Goal: Check status: Check status

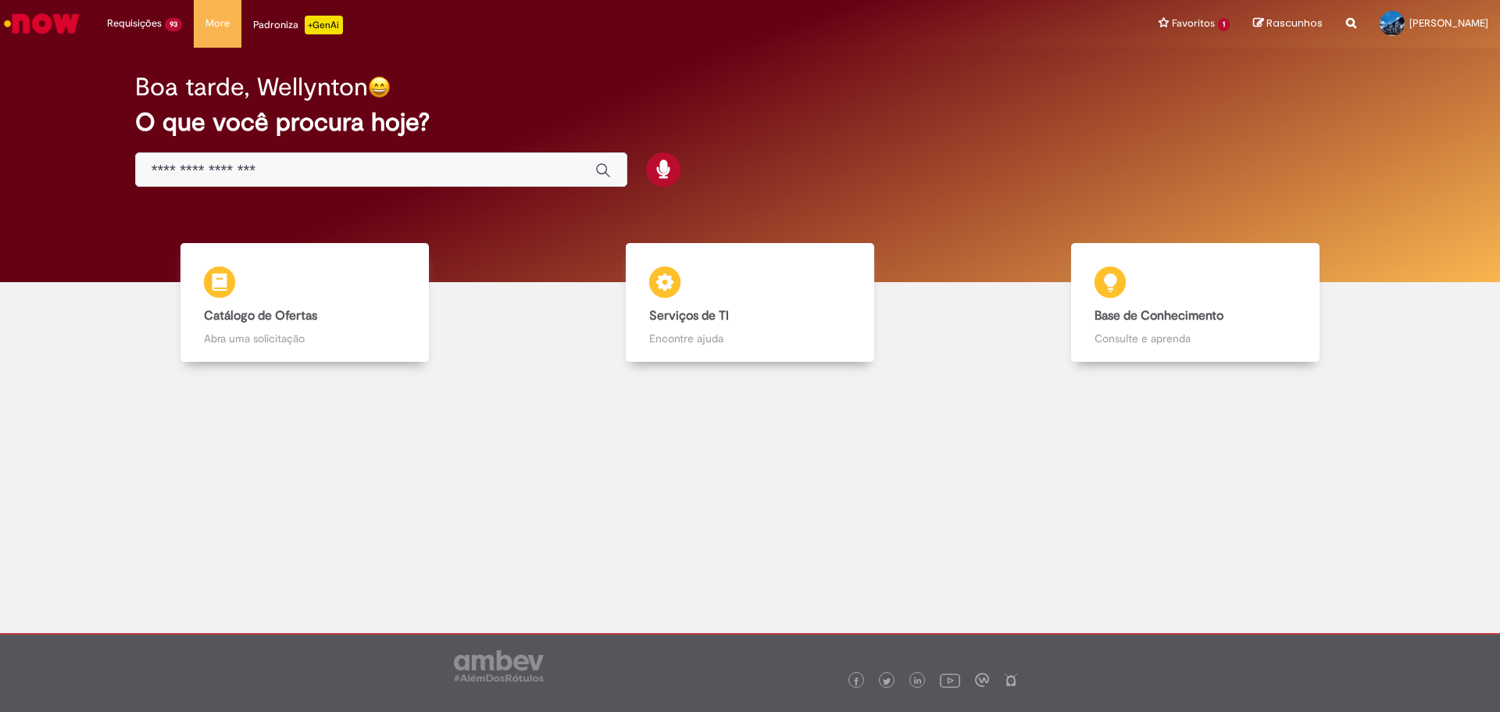
click at [49, 23] on img "Ir para a Homepage" at bounding box center [42, 23] width 80 height 31
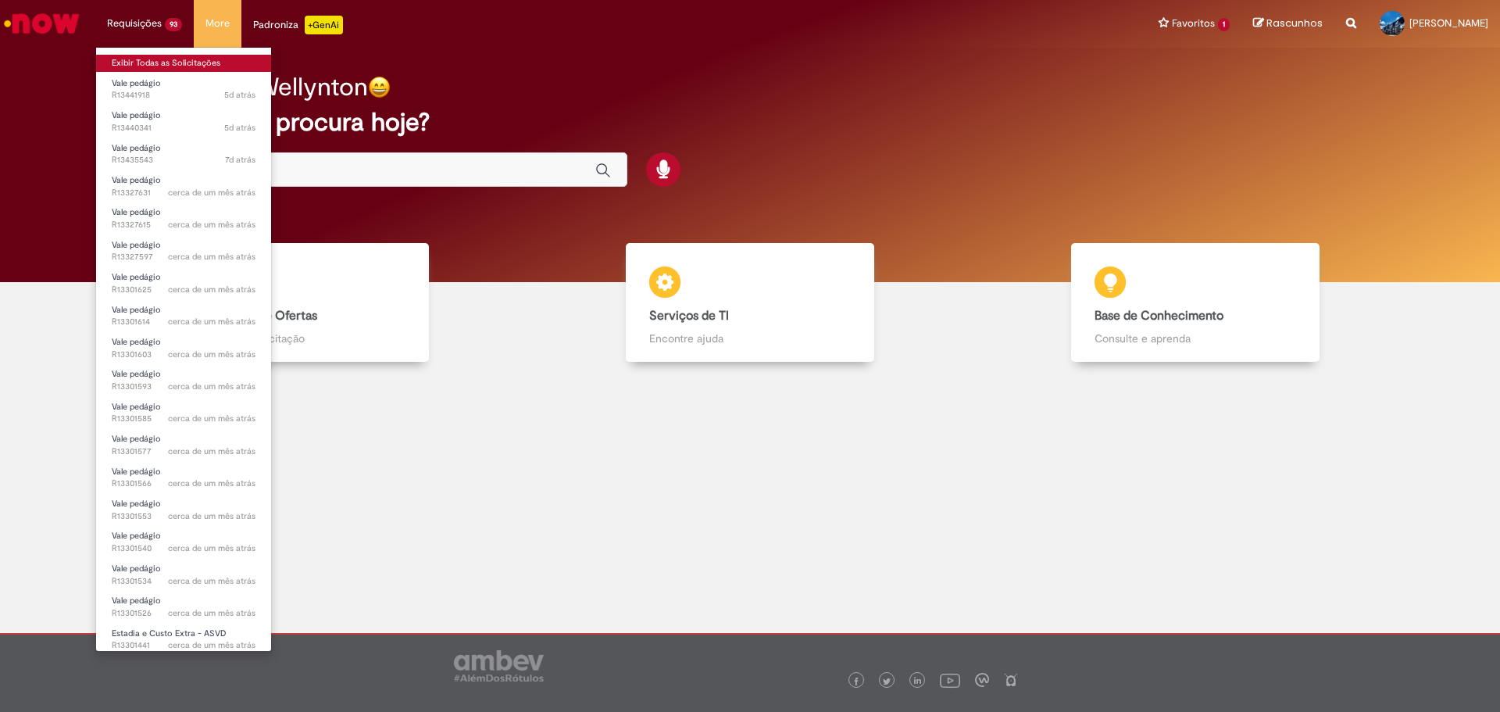
click at [156, 59] on link "Exibir Todas as Solicitações" at bounding box center [183, 63] width 175 height 17
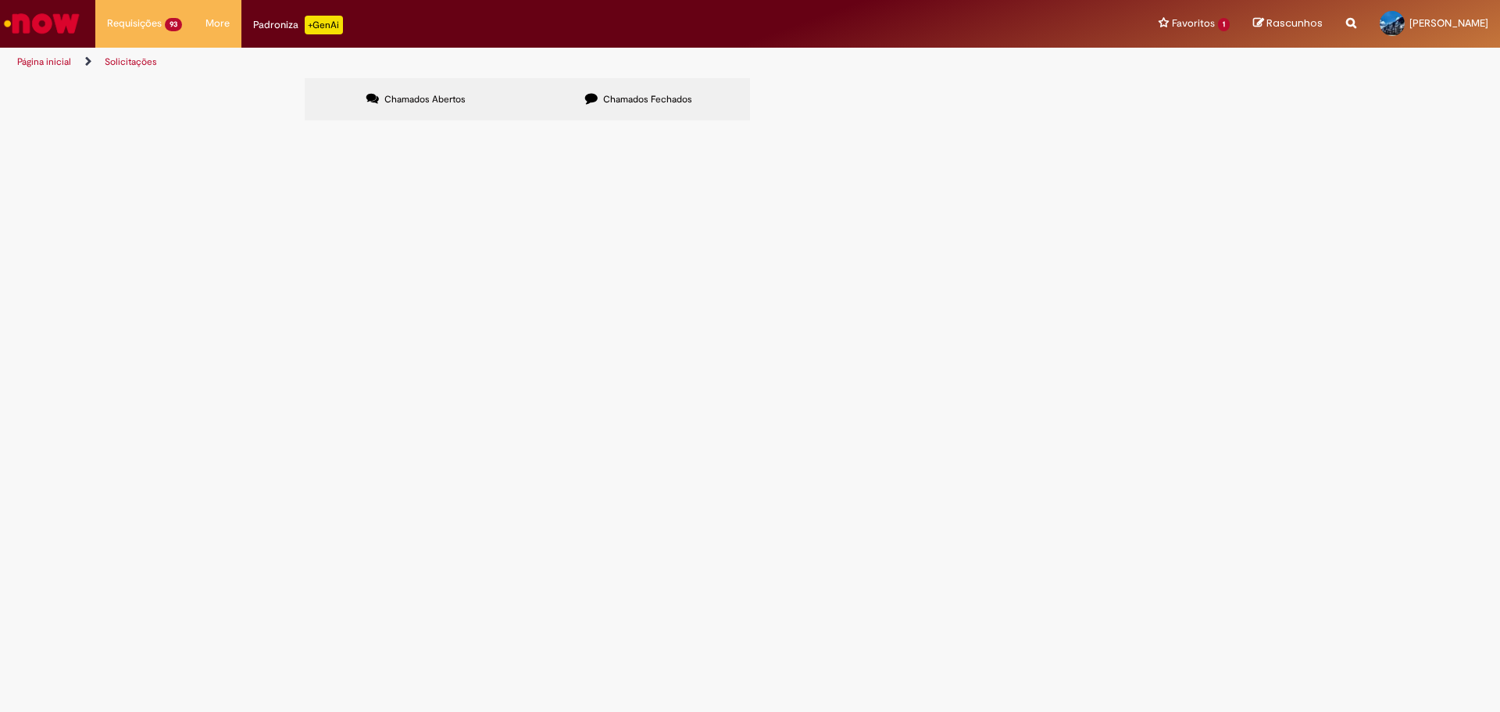
click at [604, 106] on label "Chamados Fechados" at bounding box center [639, 99] width 223 height 42
click at [0, 0] on span "REF. A DEVOLUCAO DO ATIVO DE GIRO DT 6101764274 - CTE 12632." at bounding box center [0, 0] width 0 height 0
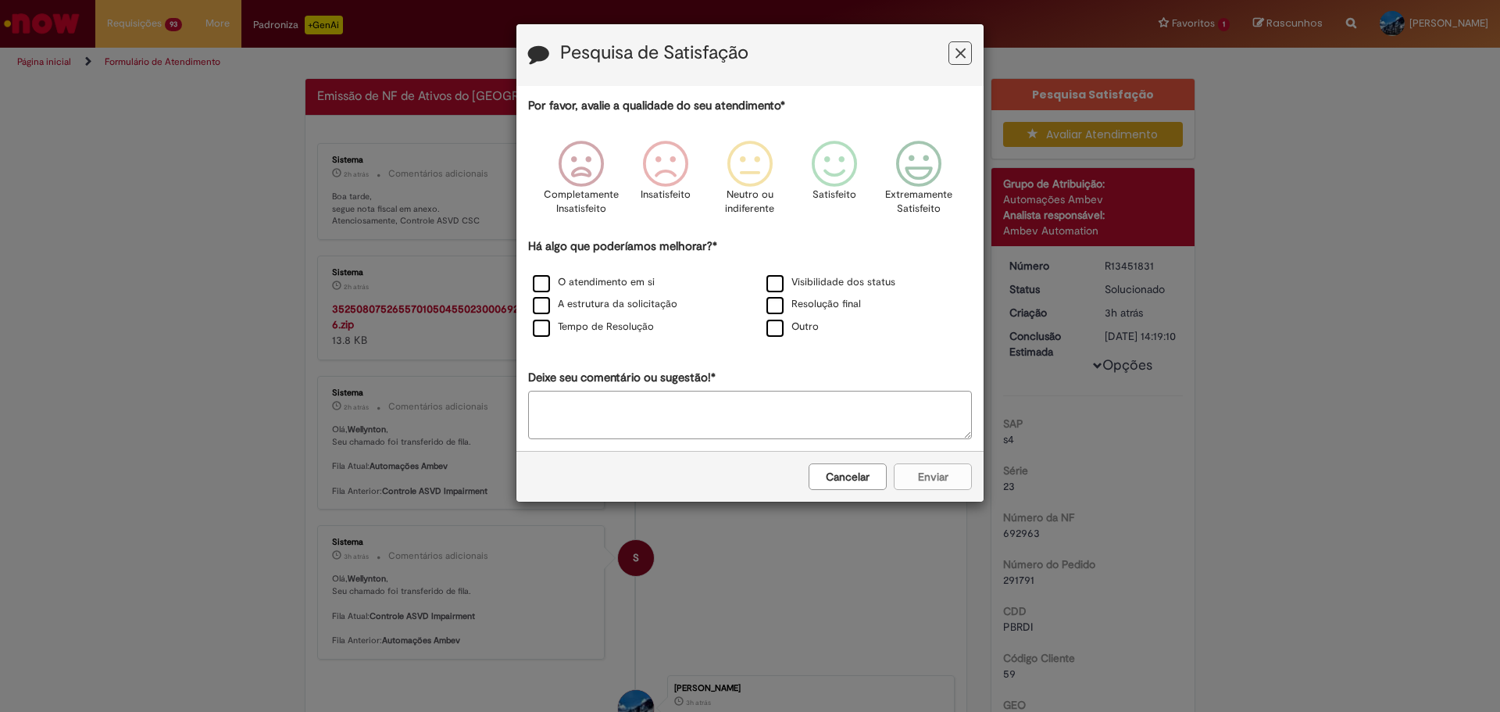
click at [959, 47] on icon "Feedback" at bounding box center [961, 53] width 10 height 16
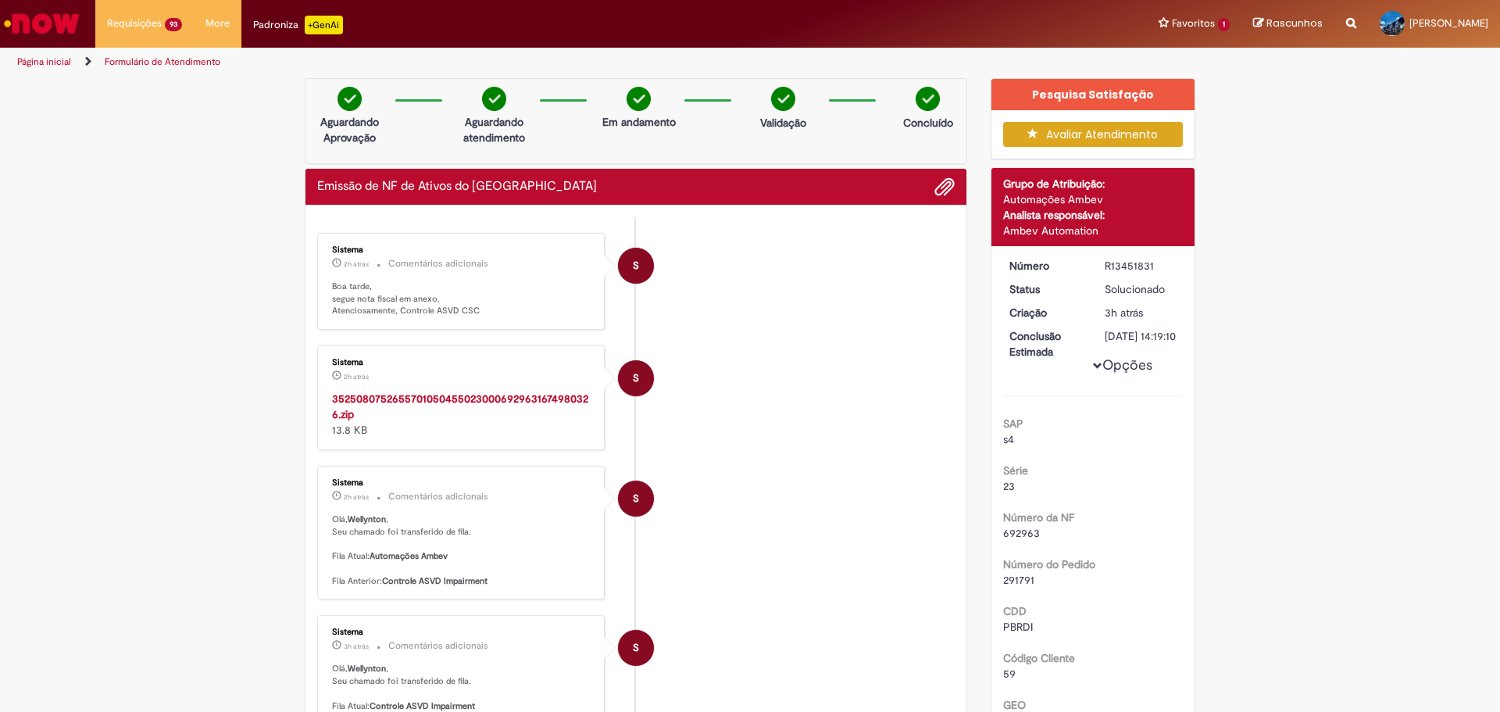
click at [413, 401] on strong "35250807526557010504550230006929631674980326.zip" at bounding box center [460, 407] width 256 height 30
click at [63, 24] on img "Ir para a Homepage" at bounding box center [42, 23] width 80 height 31
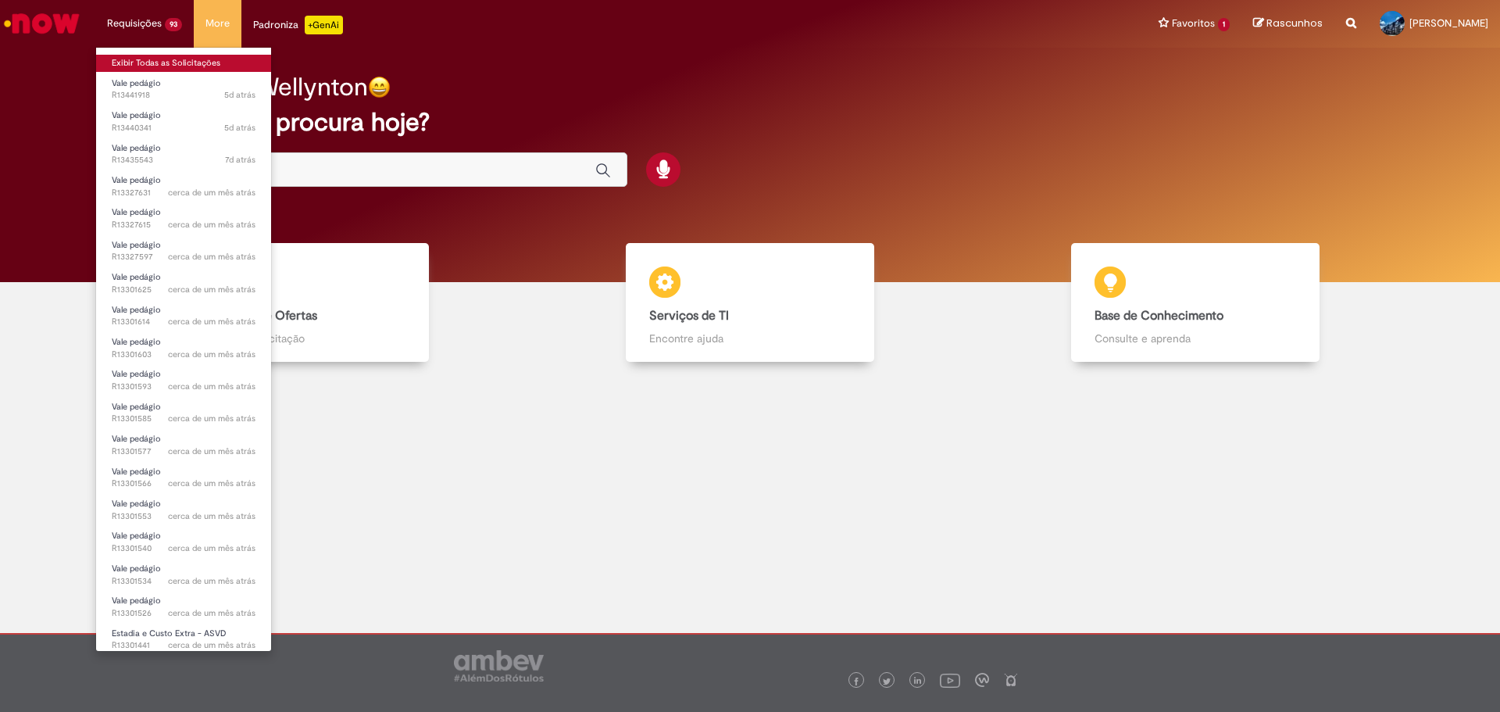
click at [147, 63] on link "Exibir Todas as Solicitações" at bounding box center [183, 63] width 175 height 17
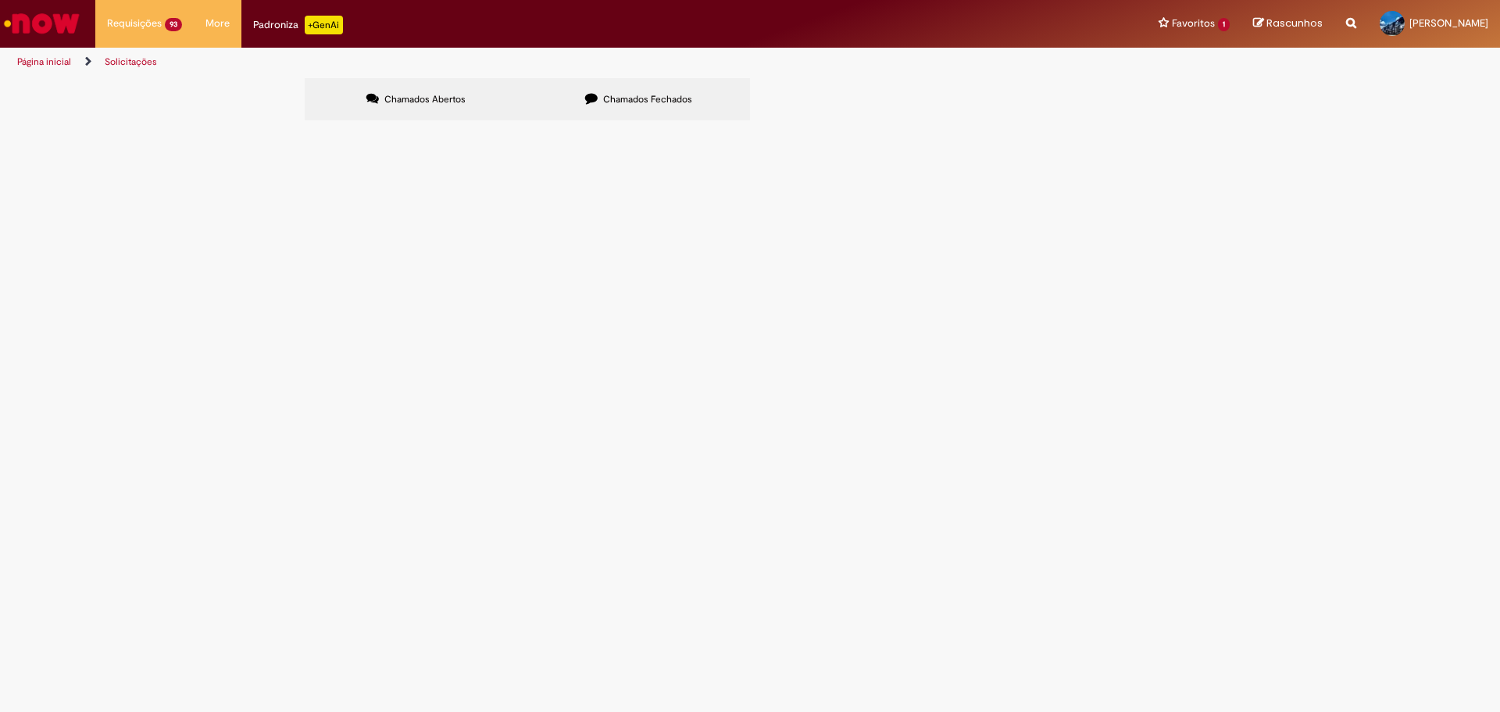
click at [625, 98] on span "Chamados Fechados" at bounding box center [647, 99] width 89 height 13
click at [0, 0] on span "REF. A DEVOLUCAO DE ATG DT 6101978433 - CTE 12685." at bounding box center [0, 0] width 0 height 0
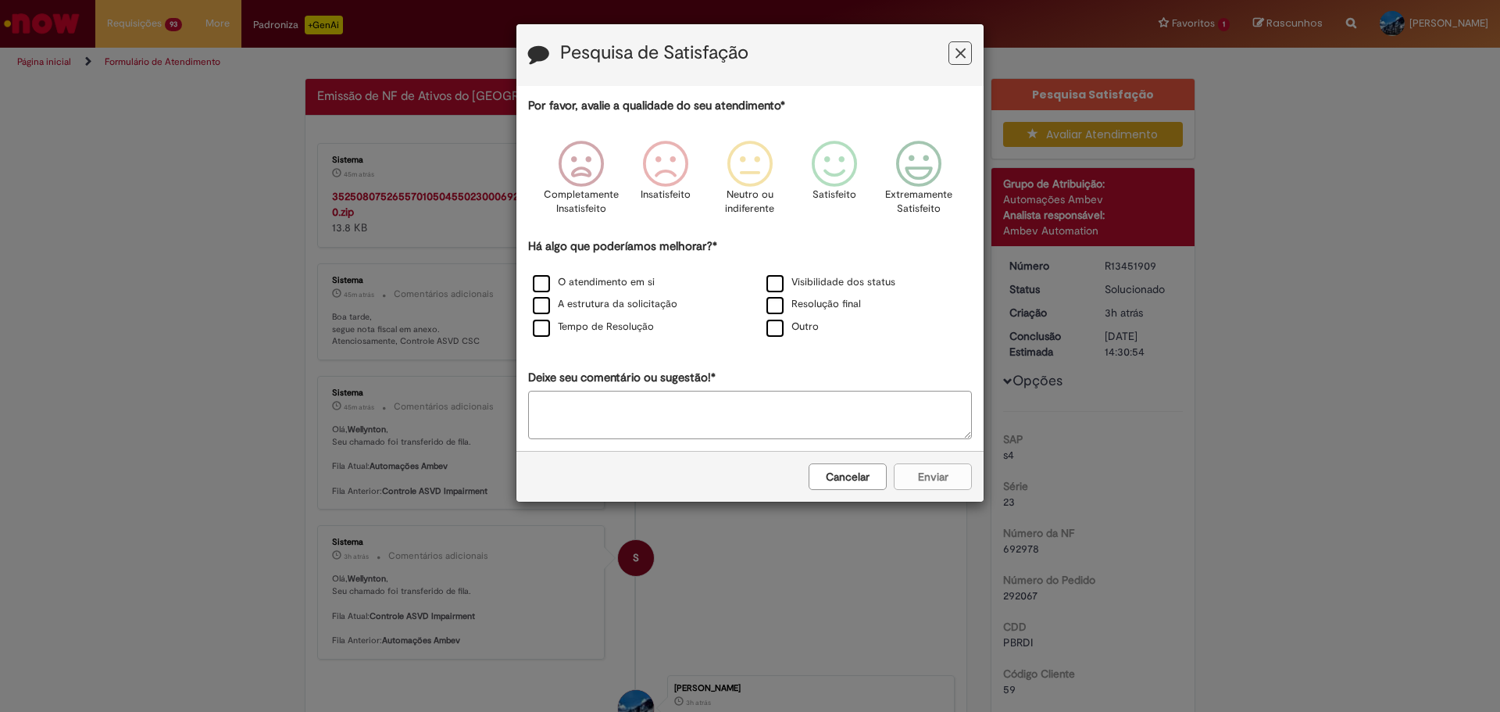
drag, startPoint x: 957, startPoint y: 56, endPoint x: 874, endPoint y: 66, distance: 84.1
click at [958, 55] on icon "Feedback" at bounding box center [961, 53] width 10 height 16
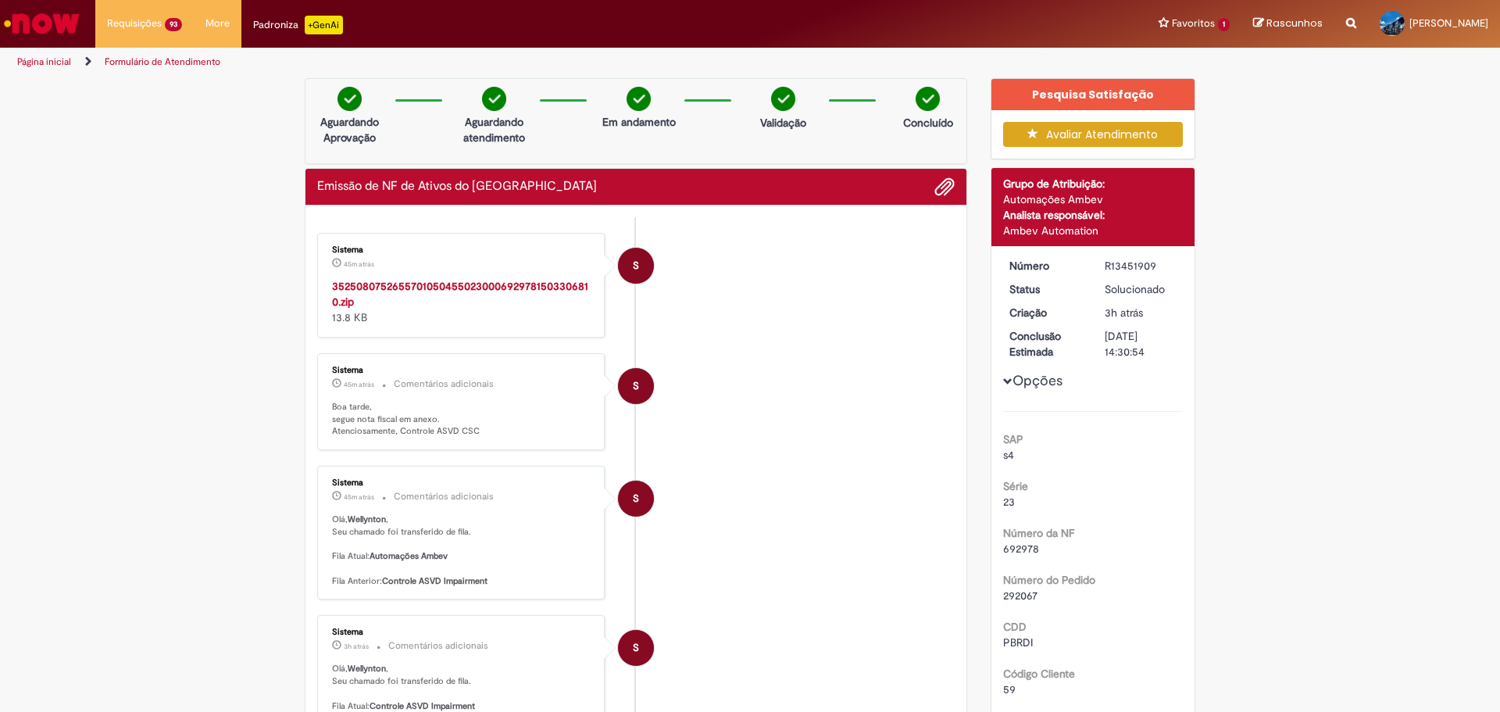
click at [424, 285] on strong "35250807526557010504550230006929781503306810.zip" at bounding box center [460, 294] width 256 height 30
